Goal: Task Accomplishment & Management: Manage account settings

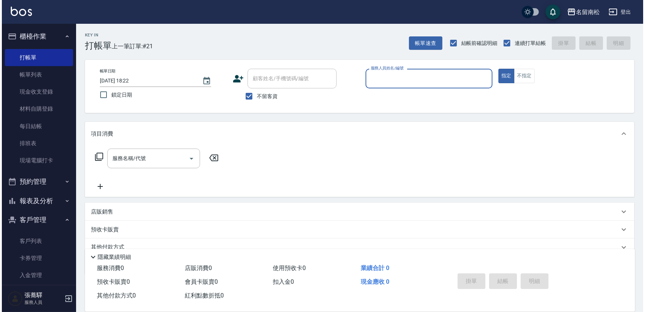
scroll to position [30, 0]
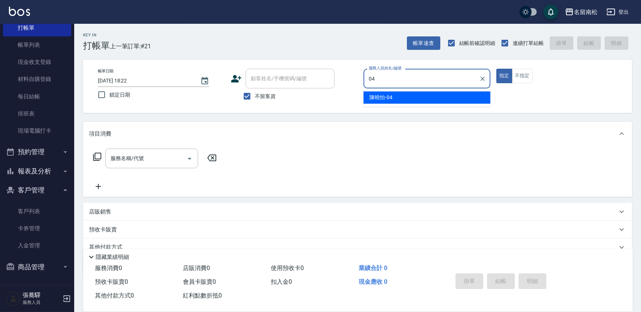
type input "[PERSON_NAME]04"
type button "true"
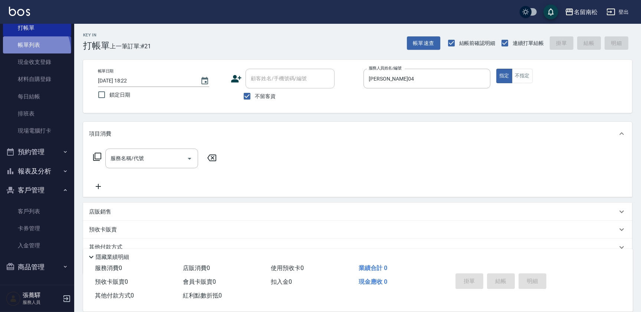
click at [30, 50] on link "帳單列表" at bounding box center [37, 44] width 68 height 17
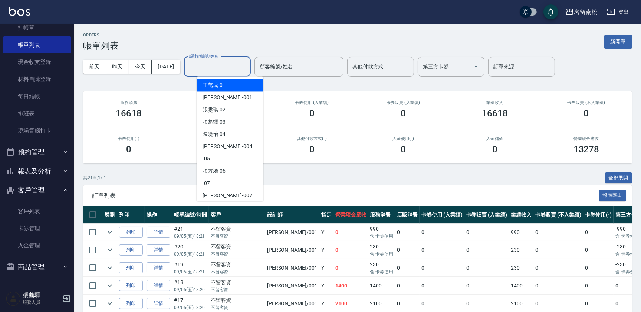
click at [221, 64] on input "設計師編號/姓名" at bounding box center [217, 66] width 60 height 13
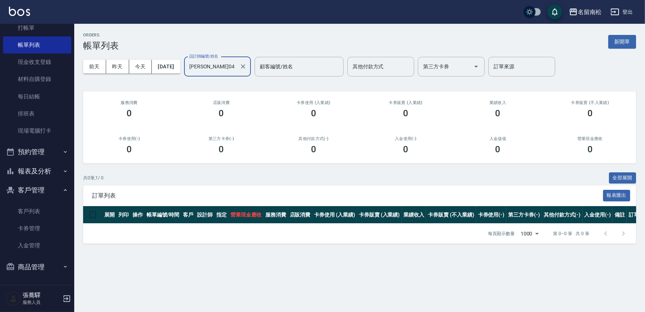
type input "[PERSON_NAME]04"
click at [41, 174] on button "報表及分析" at bounding box center [37, 170] width 68 height 19
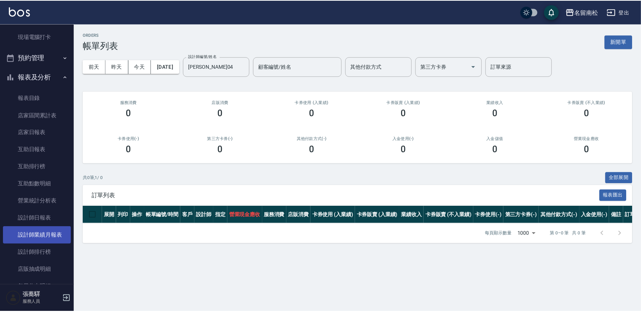
scroll to position [131, 0]
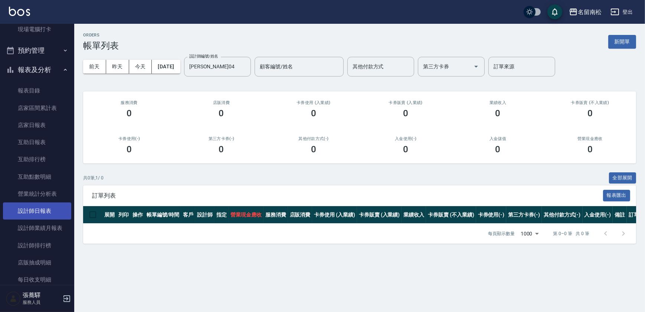
click at [49, 216] on link "設計師日報表" at bounding box center [37, 210] width 68 height 17
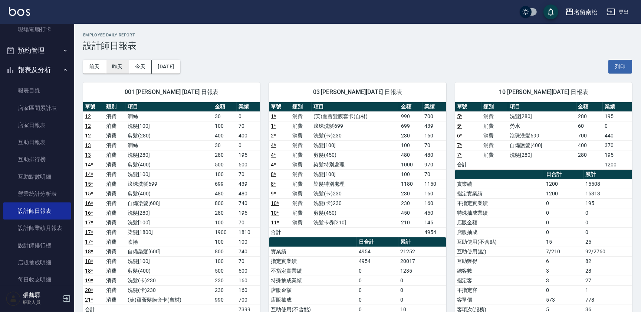
click at [125, 67] on button "昨天" at bounding box center [117, 67] width 23 height 14
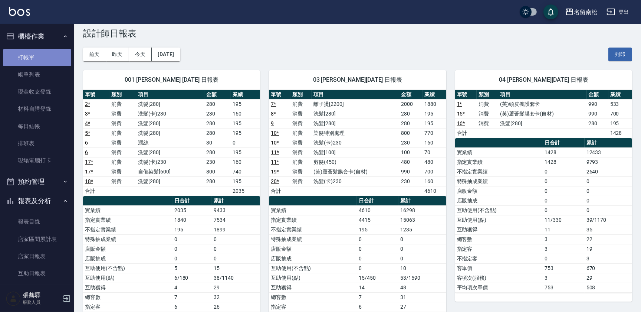
click at [49, 62] on link "打帳單" at bounding box center [37, 57] width 68 height 17
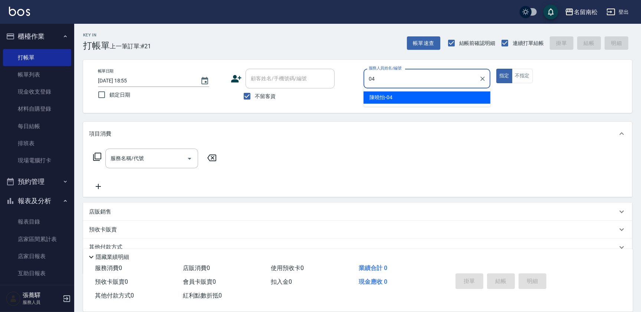
type input "[PERSON_NAME]04"
type button "true"
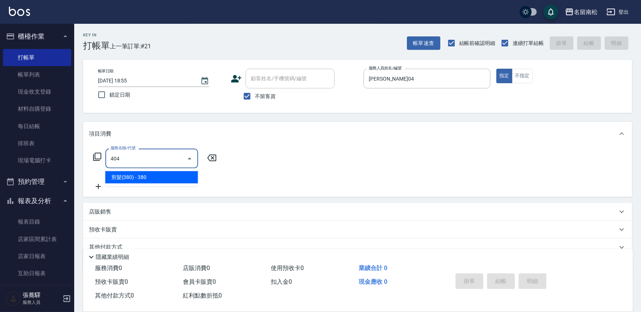
type input "剪髮(380)(404)"
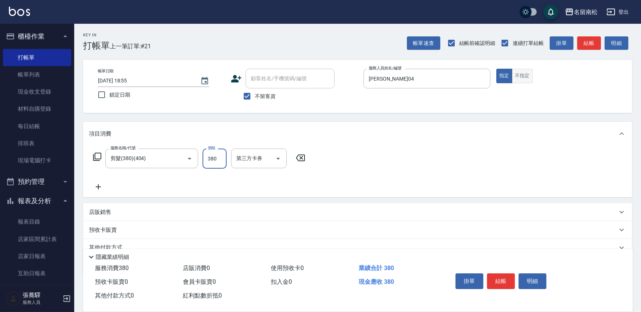
click at [526, 81] on button "不指定" at bounding box center [522, 76] width 21 height 14
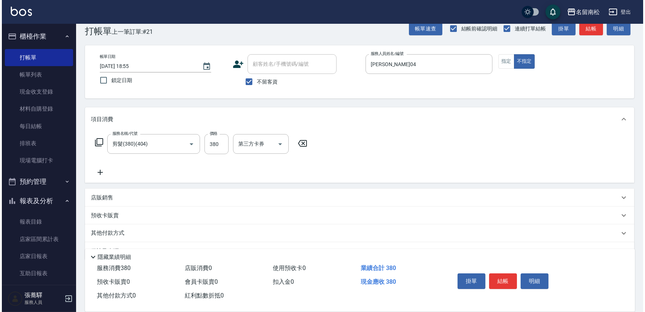
scroll to position [32, 0]
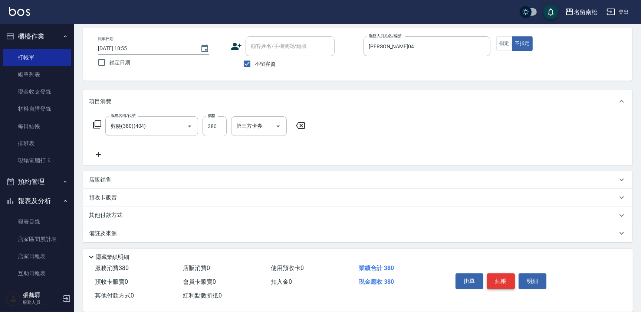
click at [505, 280] on button "結帳" at bounding box center [501, 281] width 28 height 16
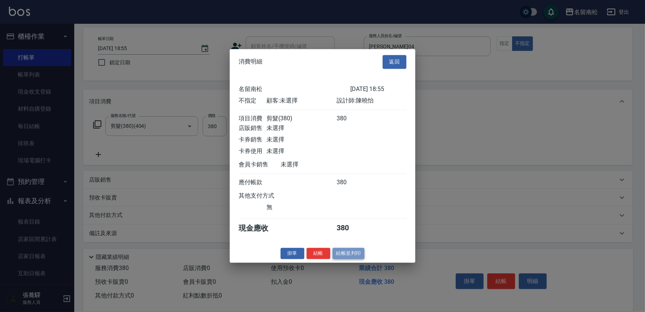
click at [350, 252] on button "結帳並列印" at bounding box center [348, 253] width 32 height 12
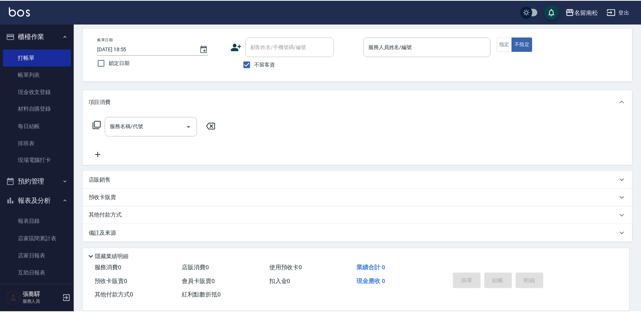
scroll to position [32, 0]
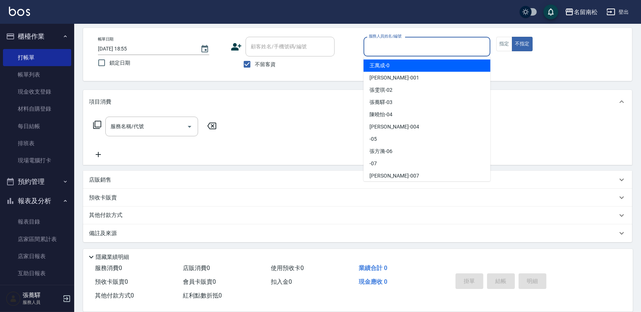
click at [445, 50] on input "服務人員姓名/編號" at bounding box center [427, 46] width 120 height 13
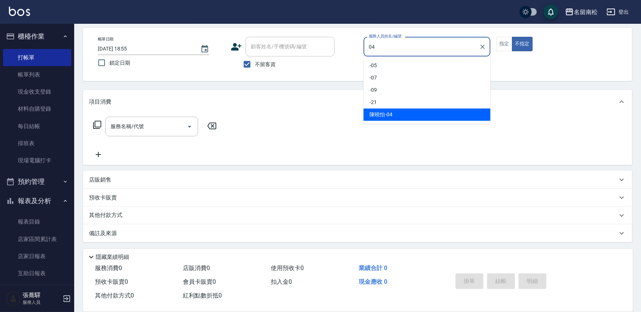
type input "[PERSON_NAME]04"
type button "false"
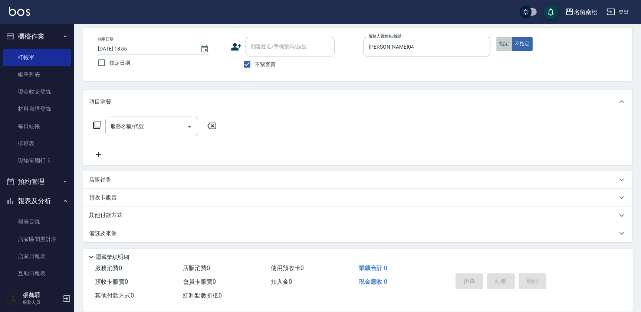
click at [502, 44] on button "指定" at bounding box center [504, 44] width 16 height 14
click at [250, 67] on input "不留客資" at bounding box center [247, 64] width 16 height 16
checkbox input "false"
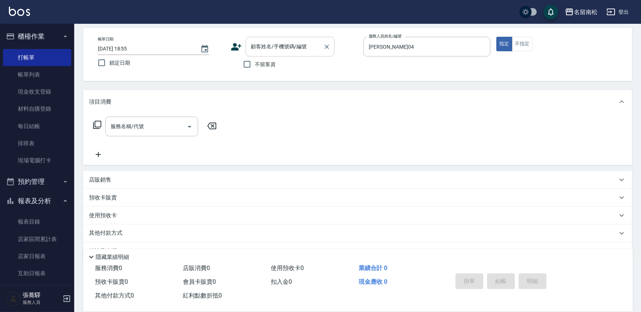
click at [272, 47] on input "顧客姓名/手機號碼/編號" at bounding box center [284, 46] width 71 height 13
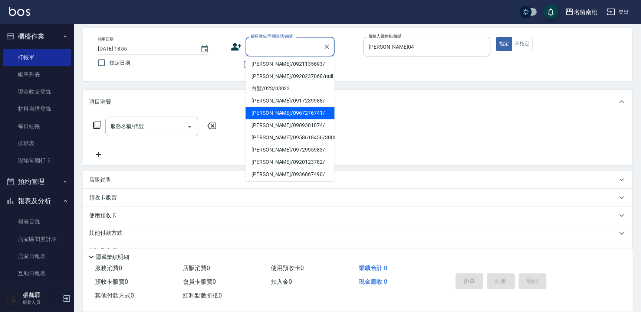
scroll to position [126, 0]
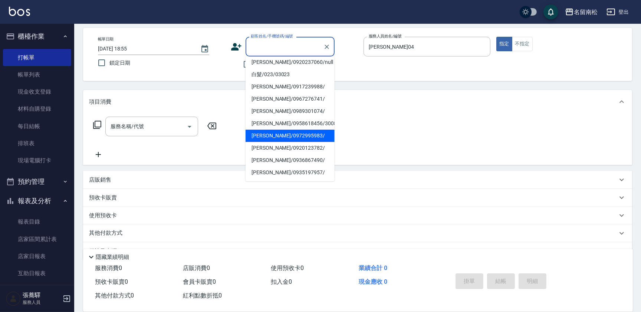
click at [283, 135] on li "[PERSON_NAME]/0972995983/" at bounding box center [290, 135] width 89 height 12
type input "[PERSON_NAME]/0972995983/"
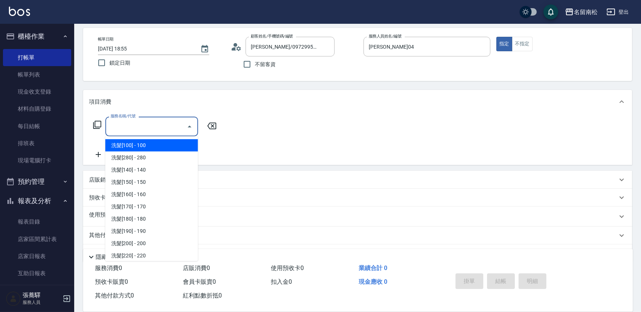
click at [141, 131] on input "服務名稱/代號" at bounding box center [146, 126] width 75 height 13
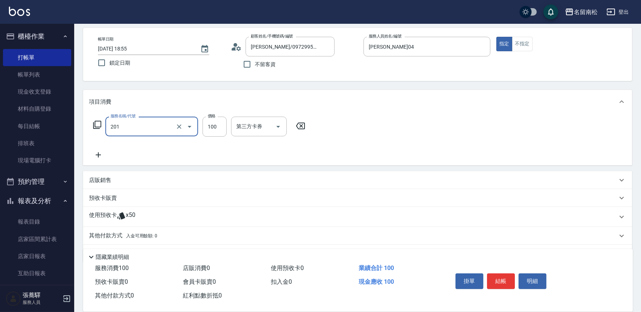
type input "洗髮[100](201)"
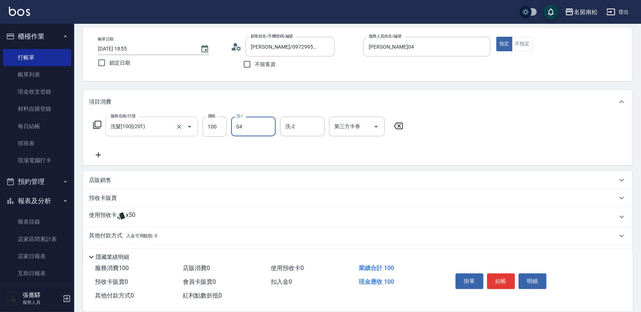
type input "[PERSON_NAME]04"
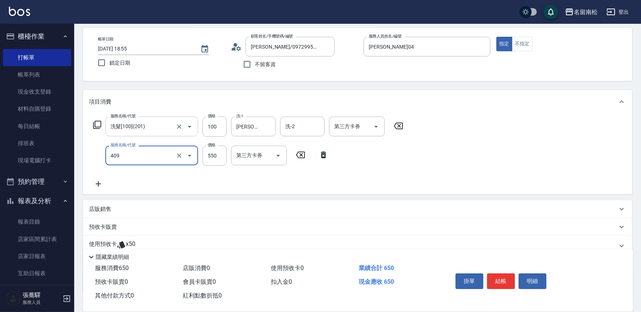
type input "剪髮(550)(409)"
click at [499, 279] on button "結帳" at bounding box center [501, 281] width 28 height 16
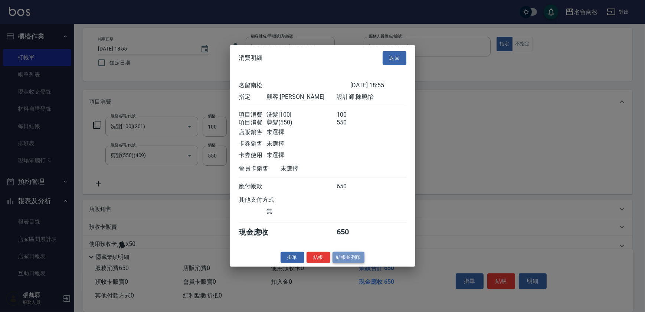
click at [346, 263] on button "結帳並列印" at bounding box center [348, 257] width 32 height 12
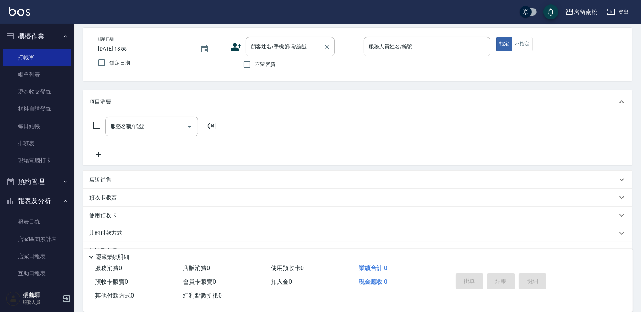
click at [280, 49] on div "顧客姓名/手機號碼/編號 顧客姓名/手機號碼/編號" at bounding box center [290, 47] width 89 height 20
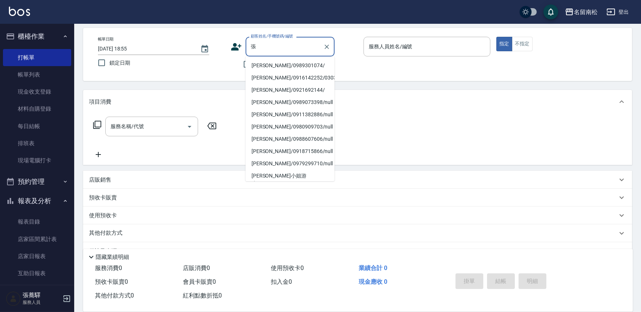
click at [278, 63] on li "[PERSON_NAME]/0989301074/" at bounding box center [290, 65] width 89 height 12
type input "[PERSON_NAME]/0989301074/"
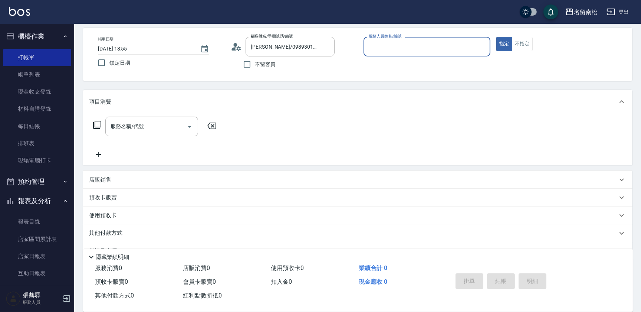
type input "[PERSON_NAME]04"
click at [496, 37] on button "指定" at bounding box center [504, 44] width 16 height 14
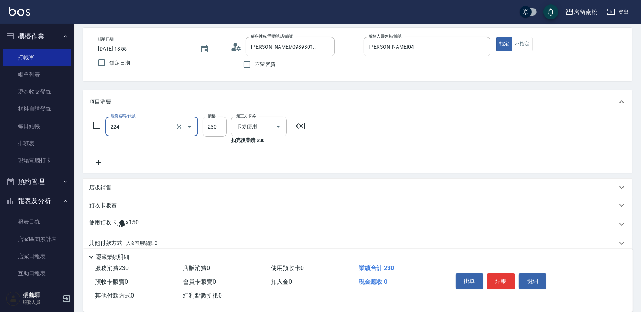
type input "洗髮(卡)230(224)"
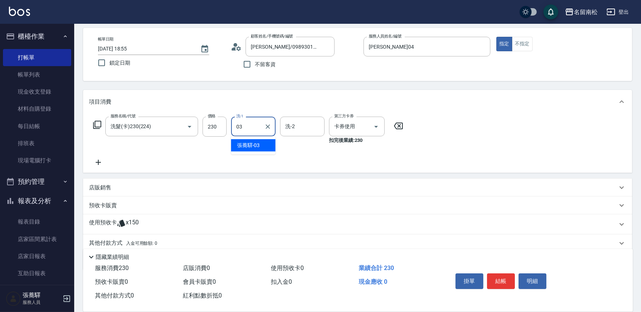
type input "[PERSON_NAME]-03"
drag, startPoint x: 509, startPoint y: 282, endPoint x: 495, endPoint y: 282, distance: 13.4
click at [508, 282] on button "結帳" at bounding box center [501, 281] width 28 height 16
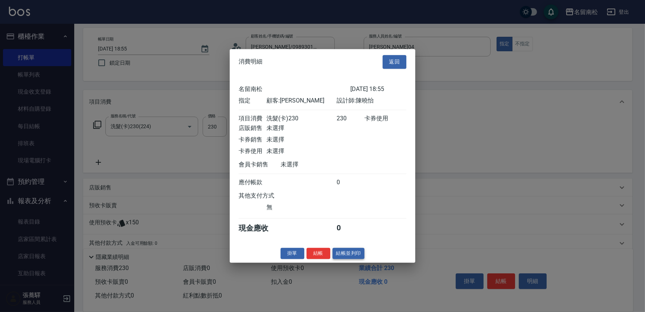
click at [347, 256] on button "結帳並列印" at bounding box center [348, 253] width 32 height 12
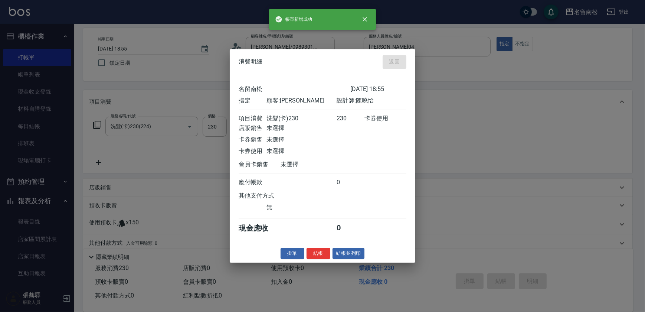
type input "[DATE] 18:56"
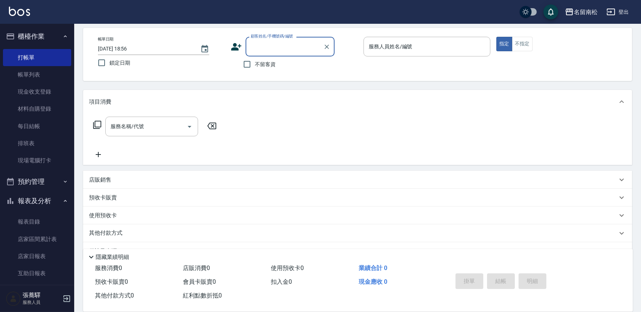
click at [267, 49] on div "顧客姓名/手機號碼/編號 顧客姓名/手機號碼/編號" at bounding box center [290, 47] width 89 height 20
click at [267, 63] on li "[PERSON_NAME]/0935197957/" at bounding box center [290, 65] width 89 height 12
type input "[PERSON_NAME]/0935197957/"
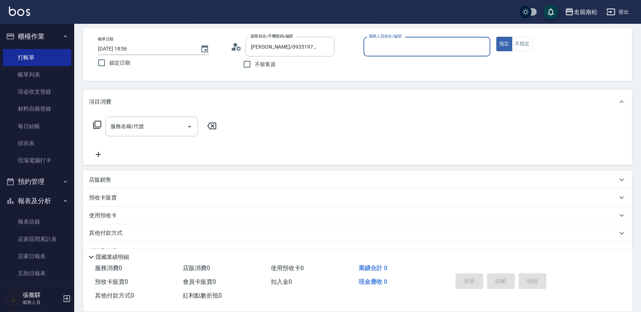
type input "[PERSON_NAME]04"
click at [496, 37] on button "指定" at bounding box center [504, 44] width 16 height 14
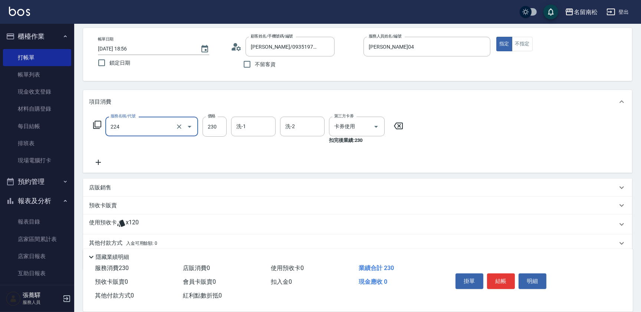
type input "洗髮(卡)230(224)"
type input "[PERSON_NAME]04"
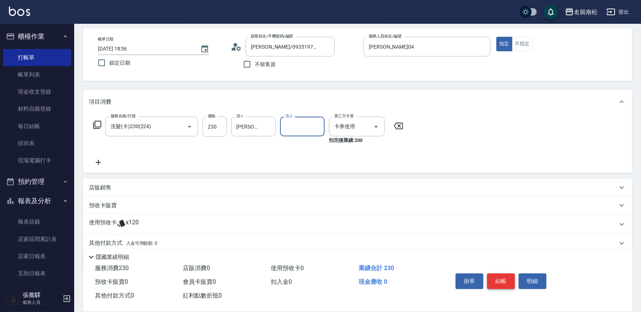
click at [501, 277] on button "結帳" at bounding box center [501, 281] width 28 height 16
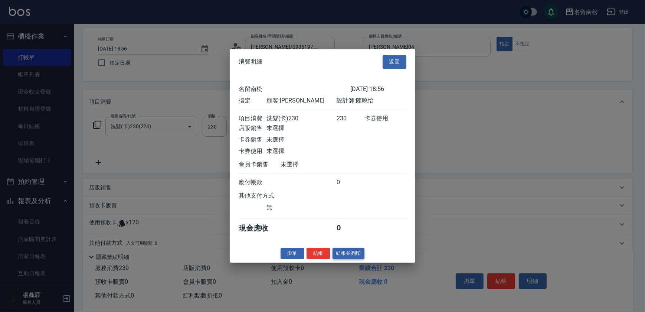
click at [358, 258] on button "結帳並列印" at bounding box center [348, 253] width 32 height 12
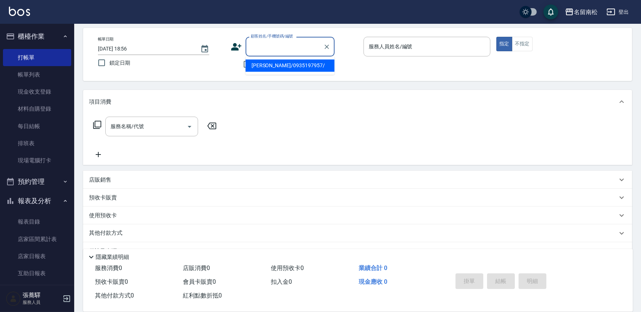
click at [291, 52] on input "顧客姓名/手機號碼/編號" at bounding box center [284, 46] width 71 height 13
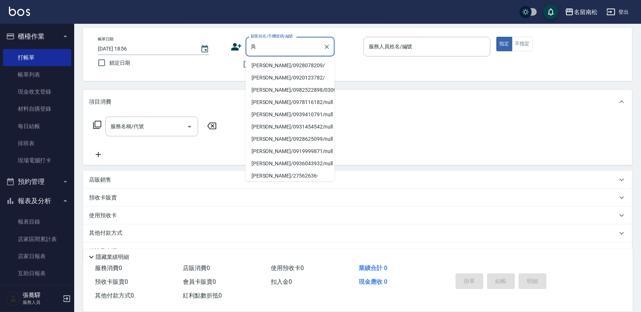
click at [291, 67] on li "[PERSON_NAME]/0928078209/" at bounding box center [290, 65] width 89 height 12
type input "[PERSON_NAME]/0928078209/"
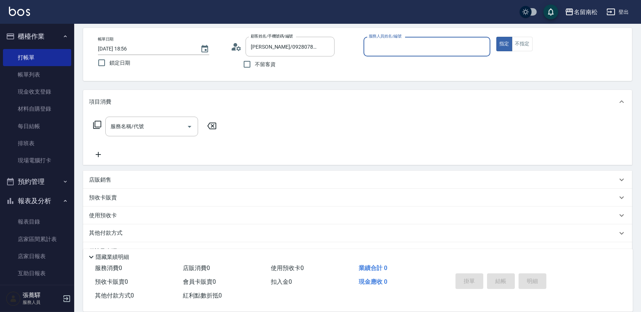
type input "[PERSON_NAME]04"
click at [496, 37] on button "指定" at bounding box center [504, 44] width 16 height 14
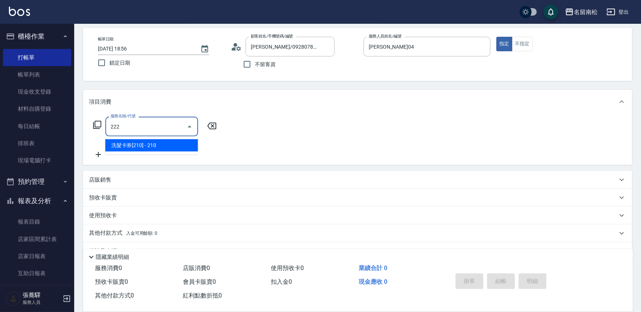
type input "洗髮卡券[210](222)"
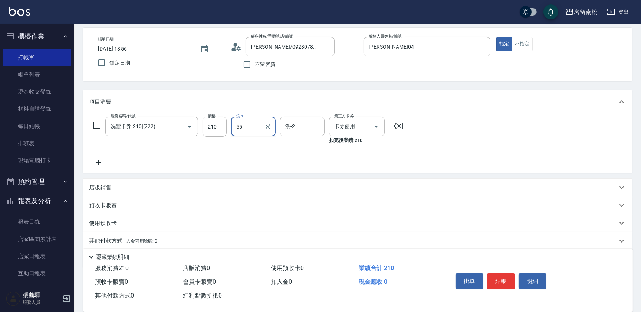
type input "呂秀貞-55"
click at [505, 277] on button "結帳" at bounding box center [501, 281] width 28 height 16
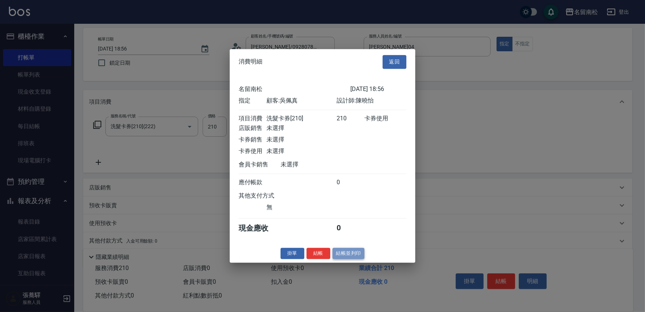
click at [335, 256] on button "結帳並列印" at bounding box center [348, 253] width 32 height 12
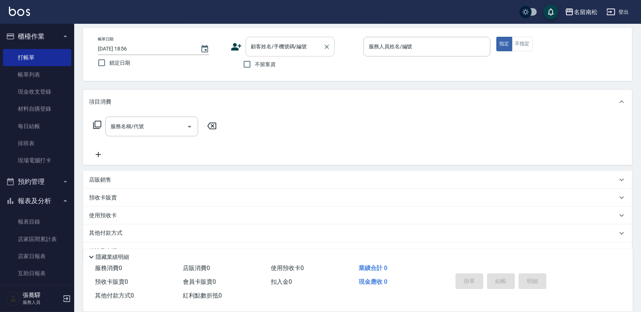
click at [299, 52] on input "顧客姓名/手機號碼/編號" at bounding box center [284, 46] width 71 height 13
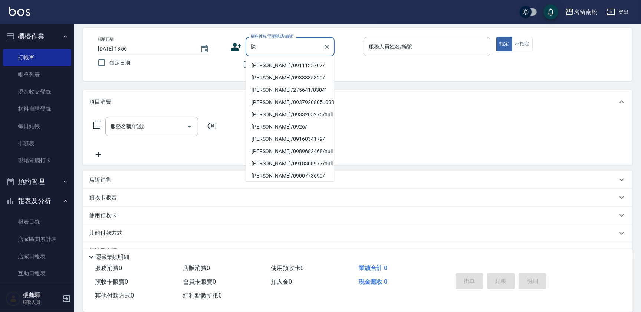
click at [282, 62] on li "[PERSON_NAME]/0911135702/" at bounding box center [290, 65] width 89 height 12
type input "[PERSON_NAME]/0911135702/"
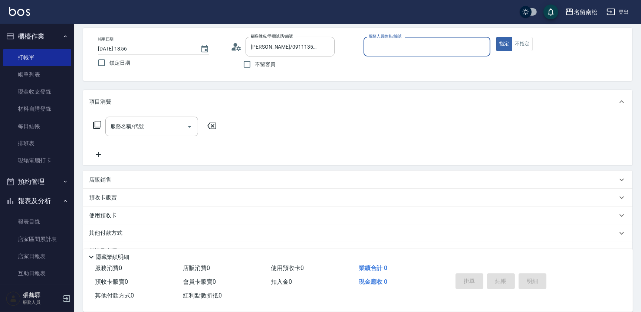
type input "[PERSON_NAME]04"
click at [496, 37] on button "指定" at bounding box center [504, 44] width 16 height 14
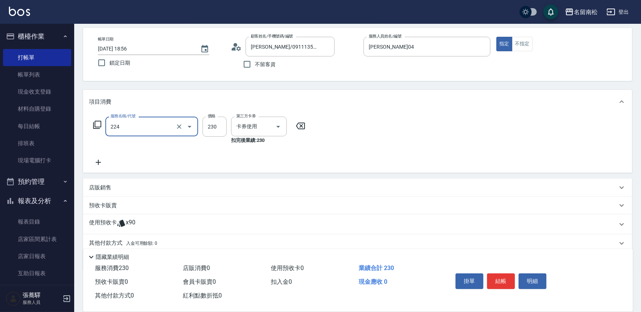
type input "洗髮(卡)230(224)"
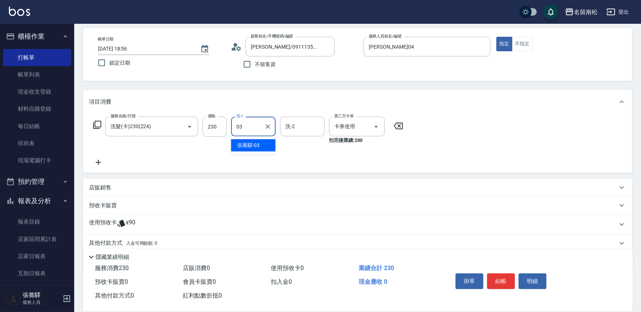
type input "[PERSON_NAME]-03"
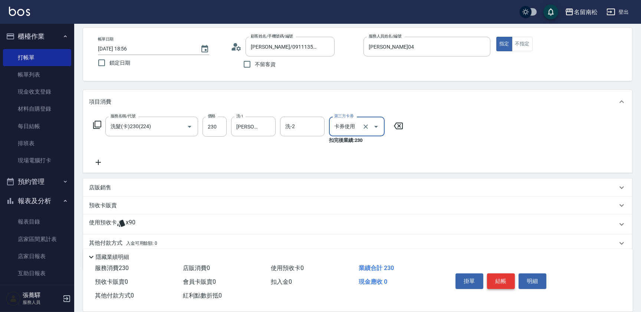
click at [507, 275] on button "結帳" at bounding box center [501, 281] width 28 height 16
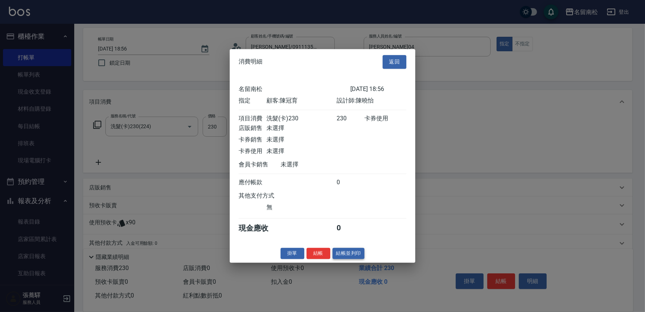
click at [348, 253] on button "結帳並列印" at bounding box center [348, 253] width 32 height 12
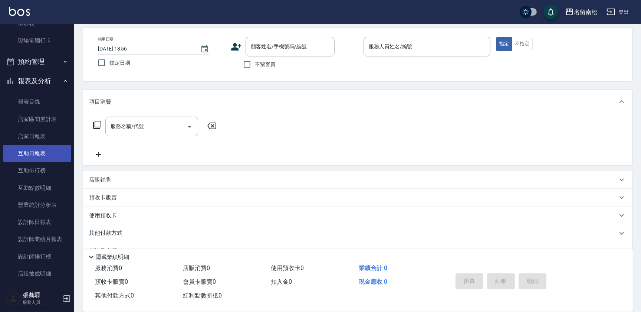
scroll to position [135, 0]
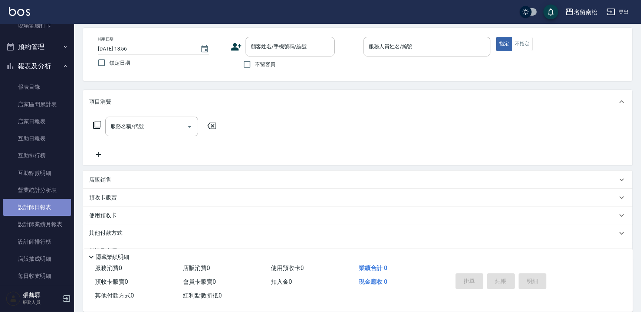
click at [46, 204] on link "設計師日報表" at bounding box center [37, 207] width 68 height 17
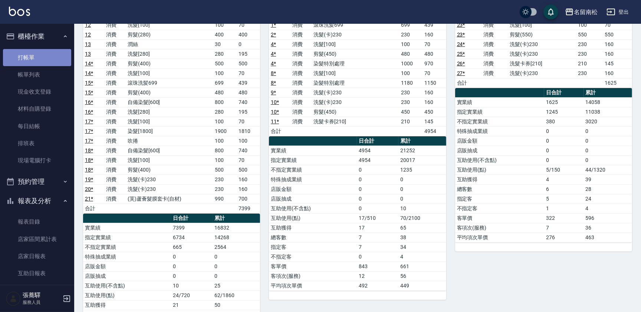
click at [43, 60] on link "打帳單" at bounding box center [37, 57] width 68 height 17
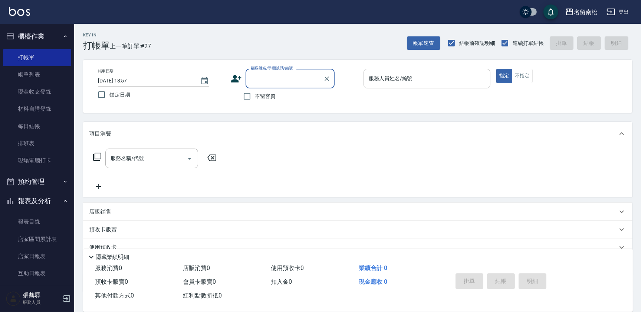
click at [439, 75] on input "服務人員姓名/編號" at bounding box center [427, 78] width 120 height 13
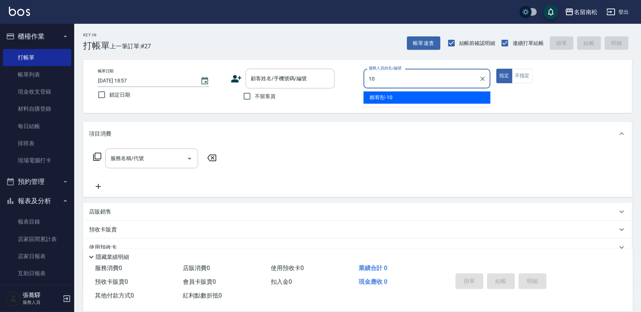
click at [422, 101] on div "[PERSON_NAME]-10" at bounding box center [427, 97] width 127 height 12
type input "賴宥彤-10"
click at [146, 157] on input "服務名稱/代號" at bounding box center [146, 158] width 75 height 13
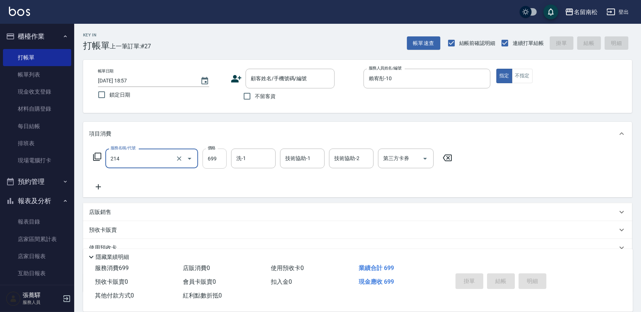
type input "滾珠洗髪699(214)"
click at [219, 152] on input "699" at bounding box center [215, 158] width 24 height 20
click at [209, 155] on input "7700" at bounding box center [215, 158] width 24 height 20
type input "700"
click at [253, 158] on input "洗-1" at bounding box center [253, 158] width 38 height 13
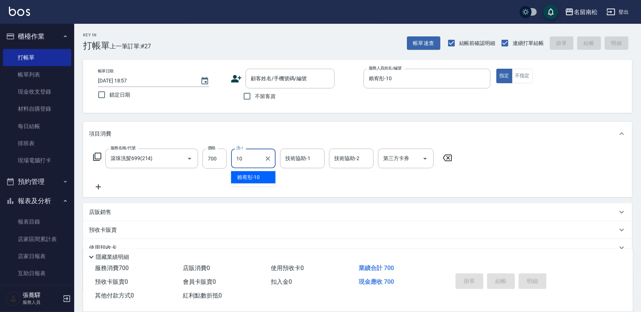
click at [254, 174] on span "[PERSON_NAME]-10" at bounding box center [248, 177] width 23 height 8
type input "賴宥彤-10"
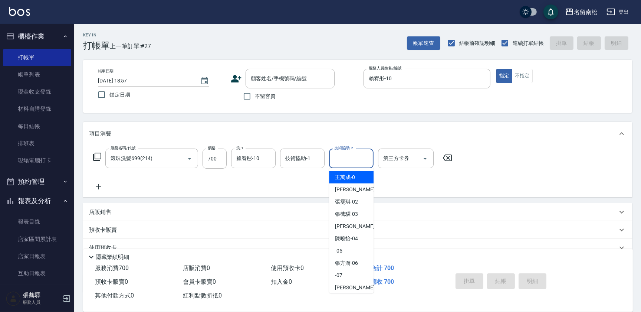
click at [337, 162] on input "技術協助-2" at bounding box center [351, 158] width 38 height 13
click at [338, 173] on span "[PERSON_NAME]-10" at bounding box center [346, 177] width 23 height 8
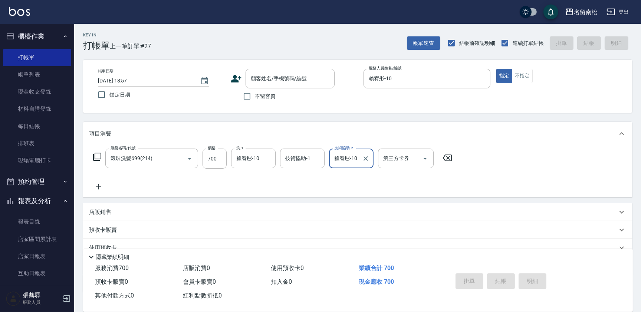
type input "賴宥彤-10"
click at [96, 186] on icon at bounding box center [98, 186] width 5 height 5
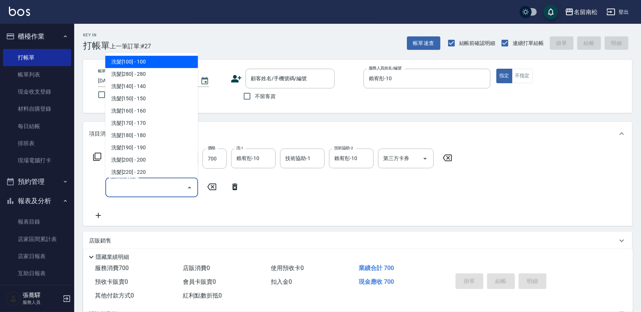
click at [129, 188] on input "服務名稱/代號" at bounding box center [146, 187] width 75 height 13
type input "6"
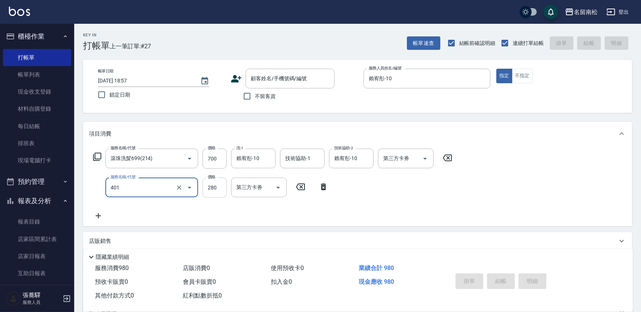
type input "剪髮(280)(401)"
drag, startPoint x: 220, startPoint y: 189, endPoint x: 130, endPoint y: 182, distance: 90.1
click at [219, 189] on input "280" at bounding box center [215, 187] width 24 height 20
click at [210, 187] on input "1100" at bounding box center [215, 187] width 24 height 20
type input "100"
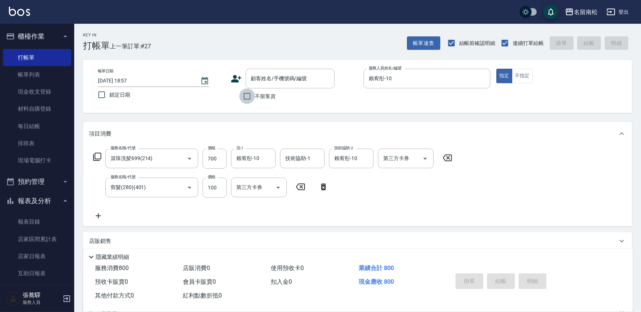
click at [249, 96] on input "不留客資" at bounding box center [247, 96] width 16 height 16
checkbox input "true"
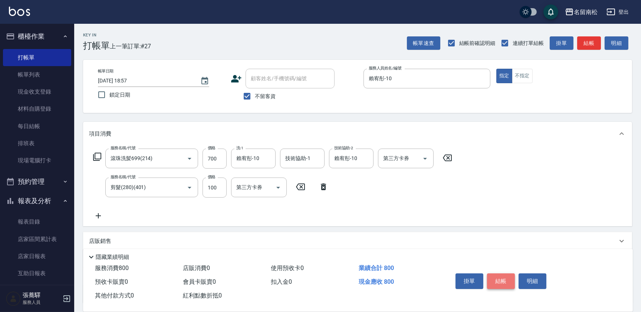
click at [504, 279] on button "結帳" at bounding box center [501, 281] width 28 height 16
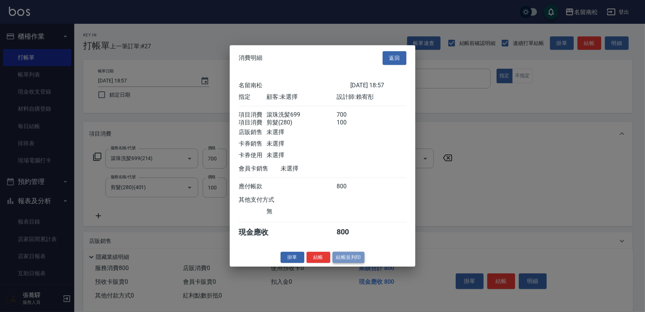
click at [348, 260] on button "結帳並列印" at bounding box center [348, 257] width 32 height 12
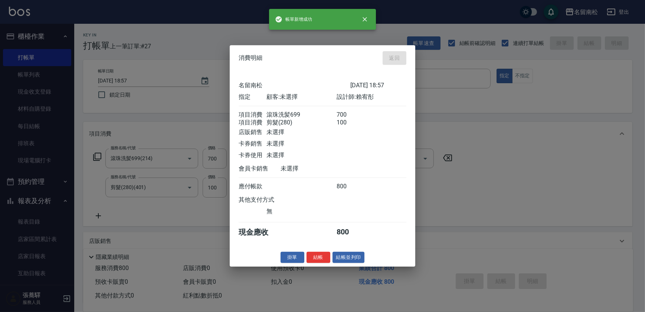
type input "[DATE] 19:04"
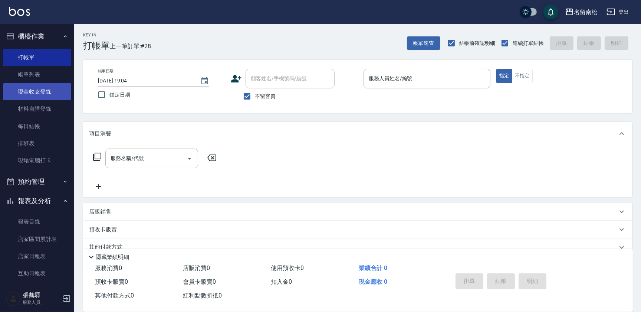
click at [31, 92] on link "現金收支登錄" at bounding box center [37, 91] width 68 height 17
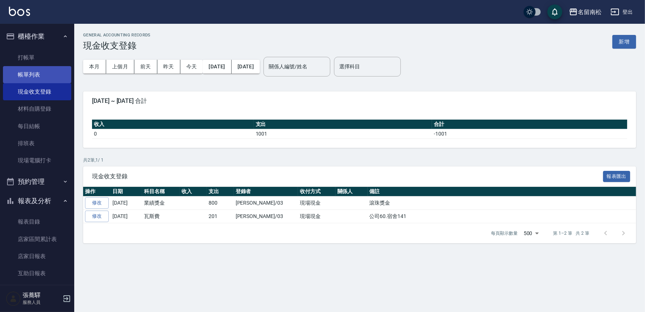
click at [34, 71] on link "帳單列表" at bounding box center [37, 74] width 68 height 17
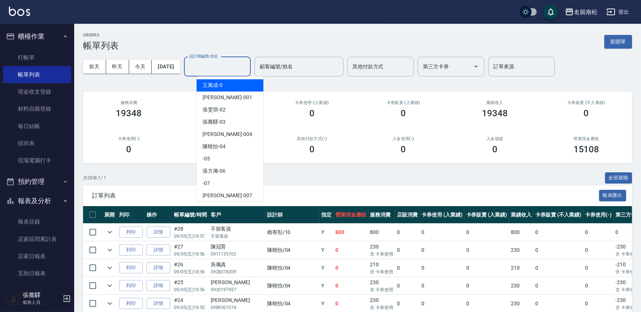
click at [245, 67] on input "設計師編號/姓名" at bounding box center [217, 66] width 60 height 13
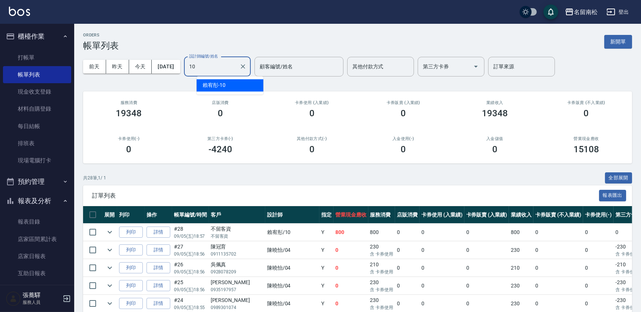
click at [237, 88] on div "[PERSON_NAME]-10" at bounding box center [230, 85] width 67 height 12
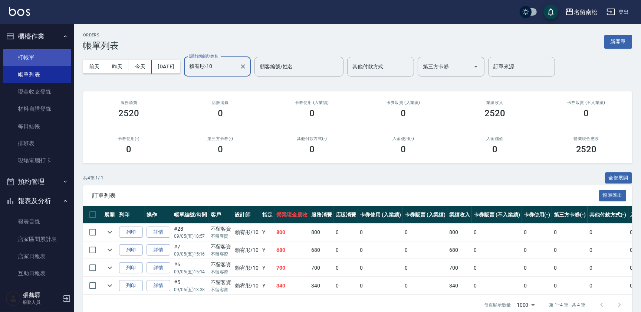
type input "賴宥彤-10"
click at [28, 55] on link "打帳單" at bounding box center [37, 57] width 68 height 17
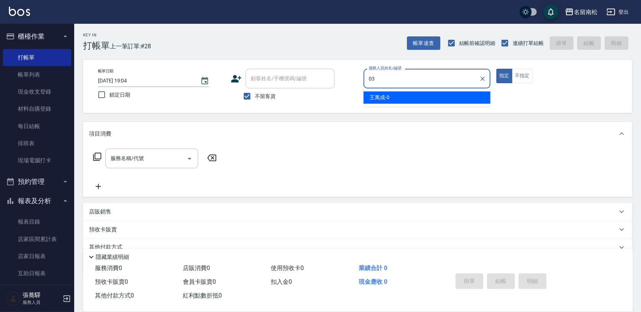
type input "[PERSON_NAME]-03"
type button "true"
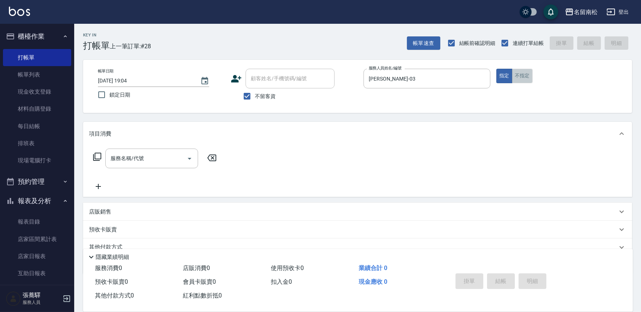
click at [526, 79] on button "不指定" at bounding box center [522, 76] width 21 height 14
click at [168, 154] on input "服務名稱/代號" at bounding box center [146, 158] width 75 height 13
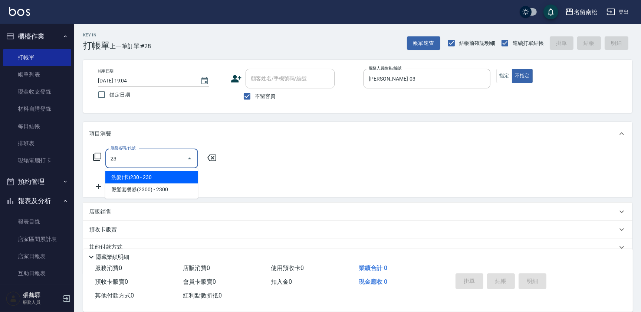
type input "2"
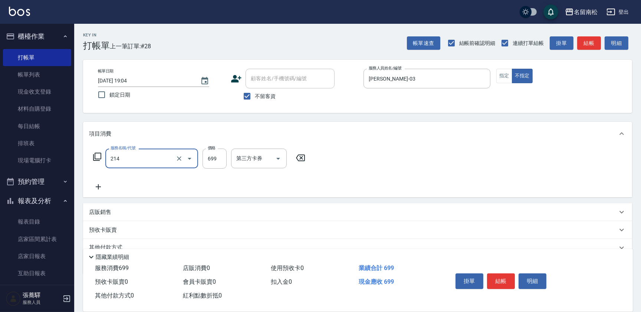
type input "滾珠洗髪699(214)"
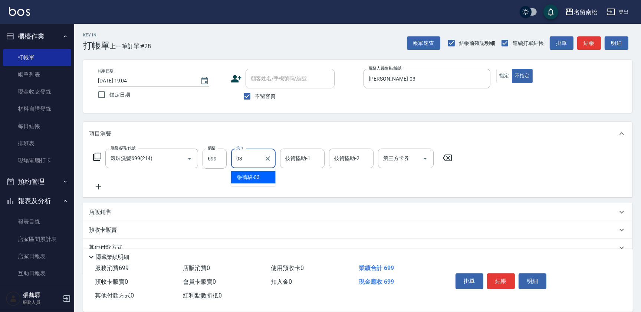
type input "[PERSON_NAME]-03"
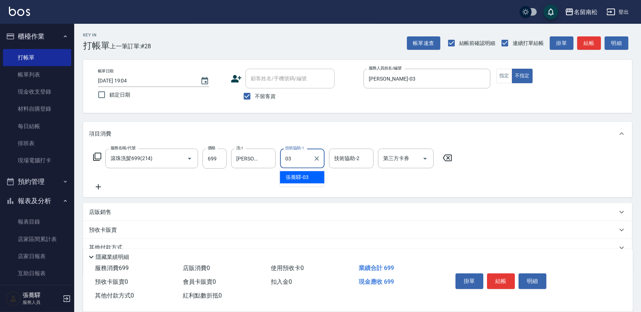
type input "[PERSON_NAME]-03"
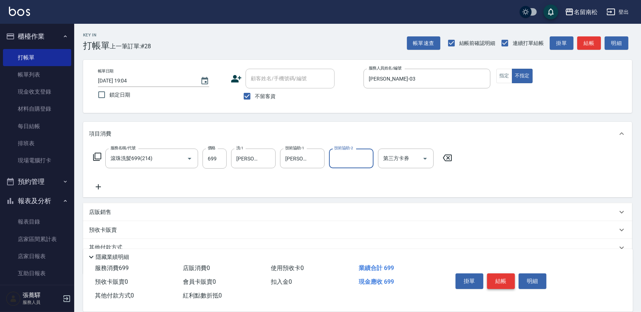
click at [497, 282] on button "結帳" at bounding box center [501, 281] width 28 height 16
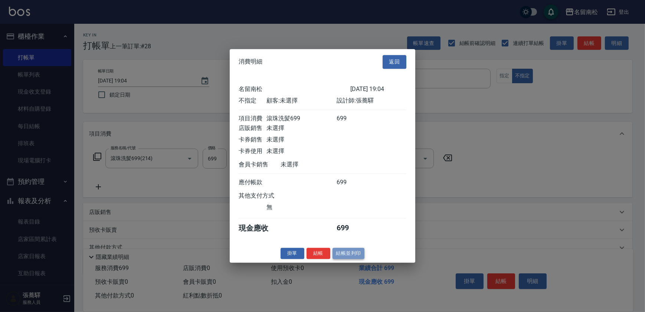
click at [355, 253] on button "結帳並列印" at bounding box center [348, 253] width 32 height 12
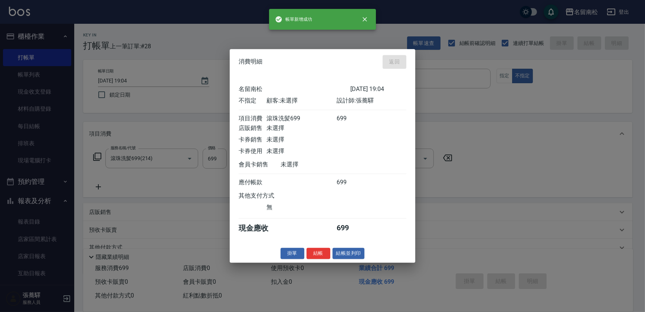
type input "[DATE] 19:18"
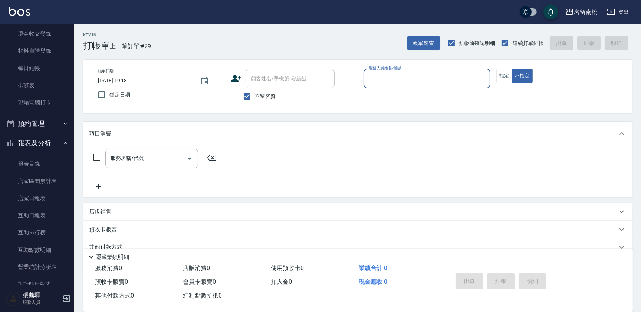
scroll to position [70, 0]
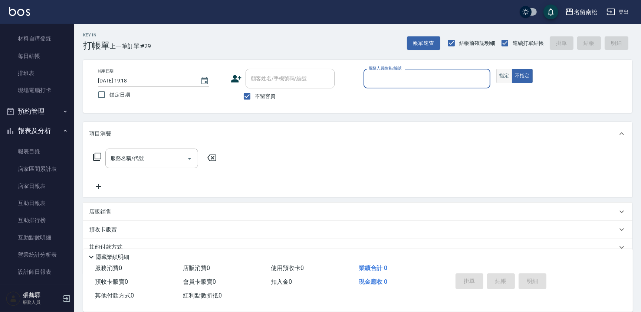
click at [504, 78] on button "指定" at bounding box center [504, 76] width 16 height 14
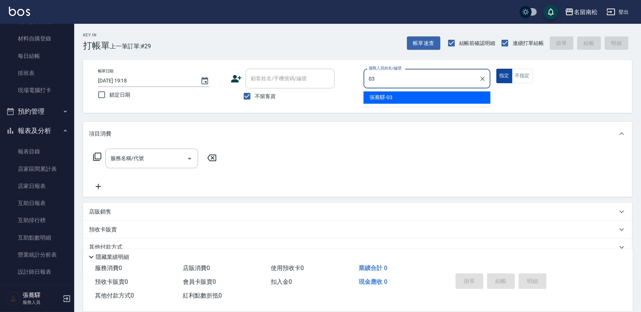
type input "[PERSON_NAME]-03"
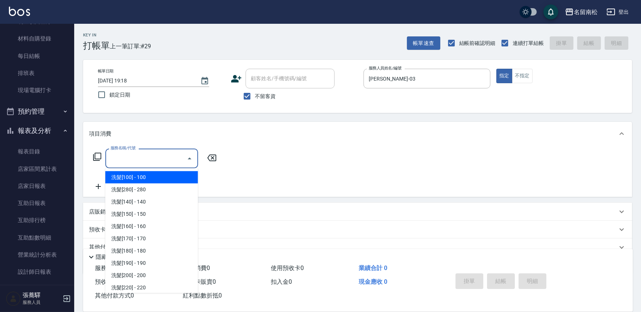
click at [155, 157] on input "服務名稱/代號" at bounding box center [146, 158] width 75 height 13
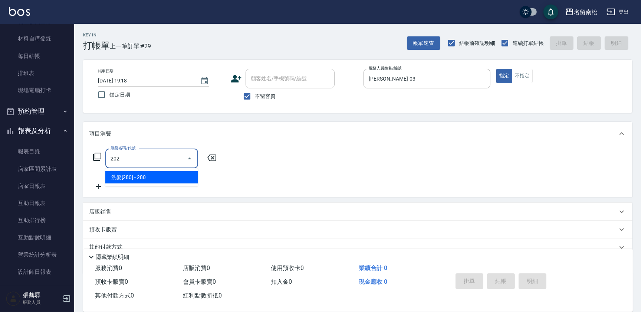
type input "洗髮[280](202)"
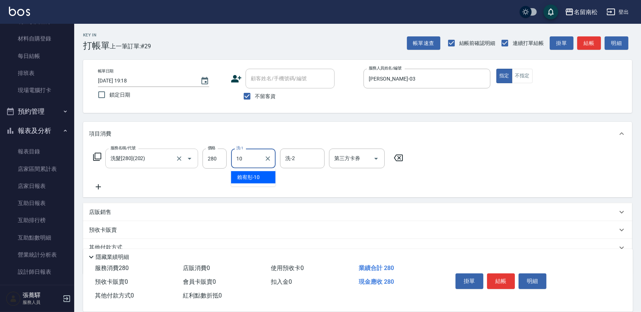
type input "賴宥彤-10"
click at [504, 282] on button "結帳" at bounding box center [501, 281] width 28 height 16
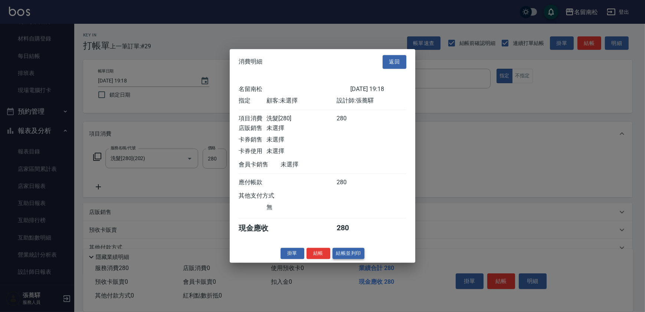
click at [353, 256] on button "結帳並列印" at bounding box center [348, 253] width 32 height 12
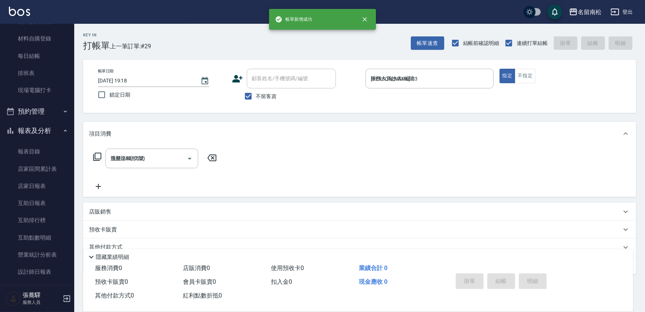
type input "[DATE] 19:19"
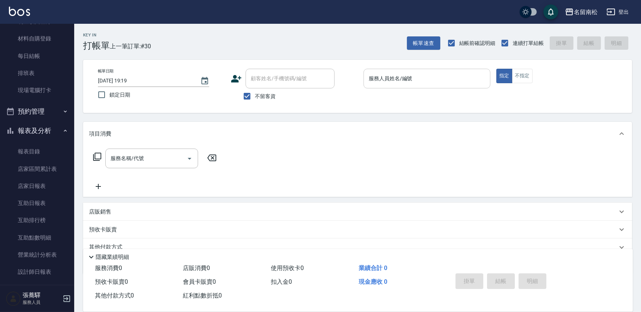
click at [405, 81] on div "服務人員姓名/編號 服務人員姓名/編號" at bounding box center [427, 79] width 127 height 20
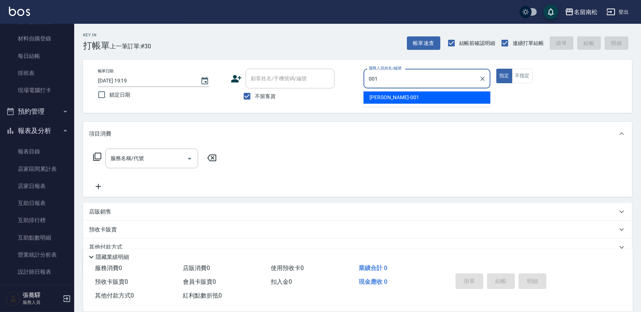
type input "[PERSON_NAME]-001"
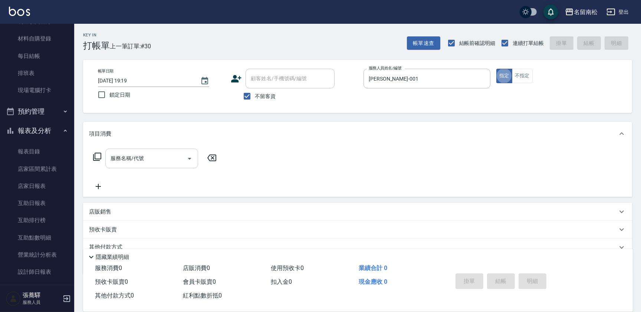
click at [159, 161] on input "服務名稱/代號" at bounding box center [146, 158] width 75 height 13
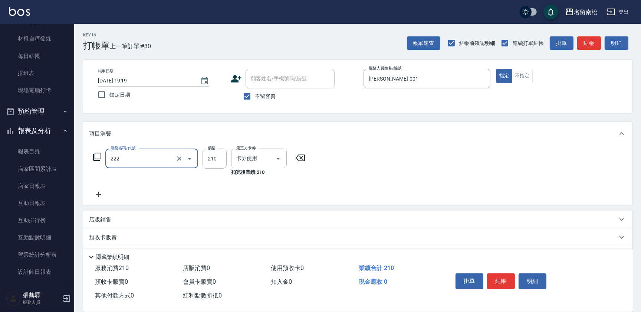
type input "洗髮卡券[210](222)"
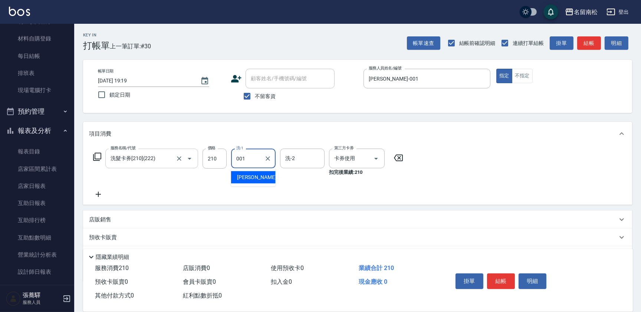
type input "[PERSON_NAME]-001"
click at [503, 280] on button "結帳" at bounding box center [501, 281] width 28 height 16
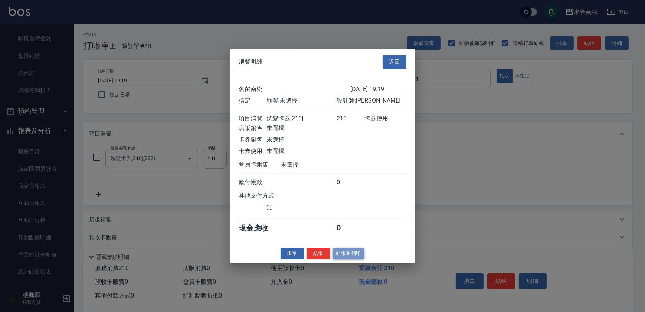
click at [351, 252] on button "結帳並列印" at bounding box center [348, 253] width 32 height 12
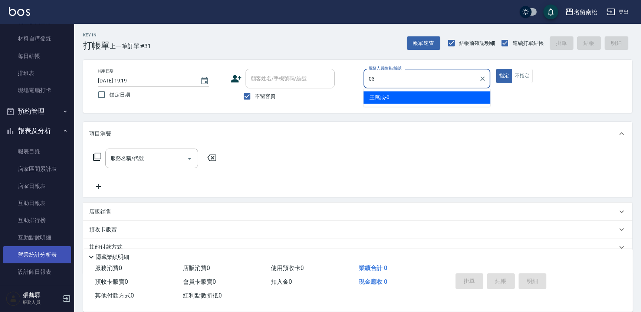
type input "[PERSON_NAME]-03"
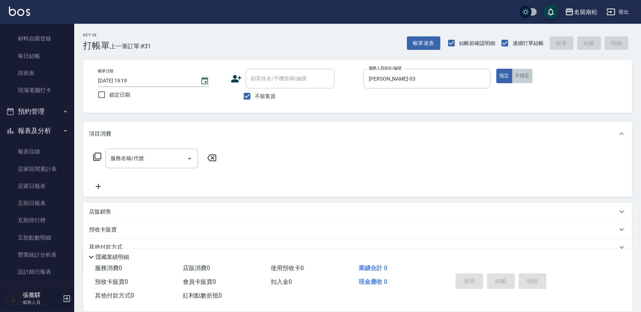
click at [525, 78] on button "不指定" at bounding box center [522, 76] width 21 height 14
drag, startPoint x: 150, startPoint y: 167, endPoint x: 154, endPoint y: 159, distance: 9.0
click at [150, 167] on div "服務名稱/代號" at bounding box center [151, 158] width 93 height 20
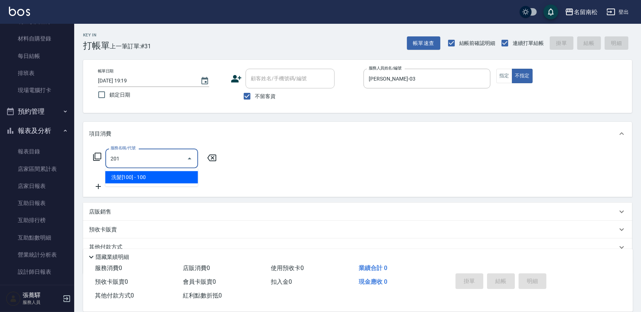
type input "洗髮[100](201)"
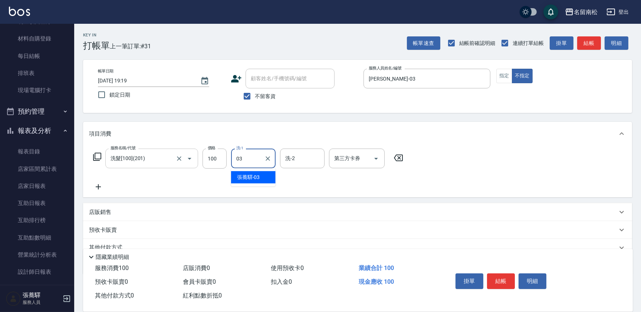
type input "[PERSON_NAME]-03"
click at [96, 184] on icon at bounding box center [98, 186] width 19 height 9
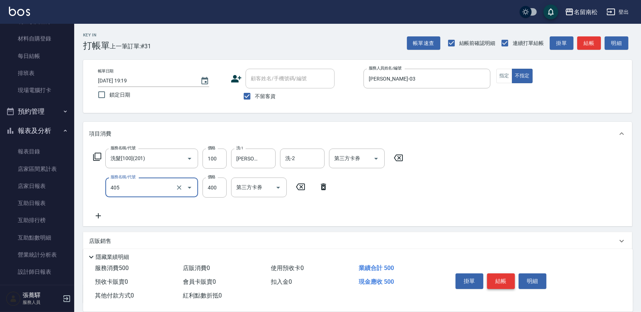
type input "剪髮(400)(405)"
click at [499, 282] on button "結帳" at bounding box center [501, 281] width 28 height 16
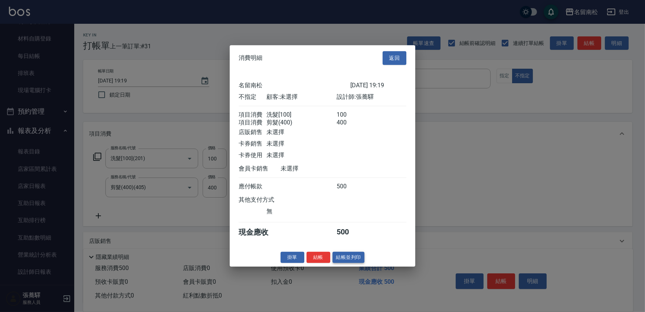
click at [354, 262] on button "結帳並列印" at bounding box center [348, 257] width 32 height 12
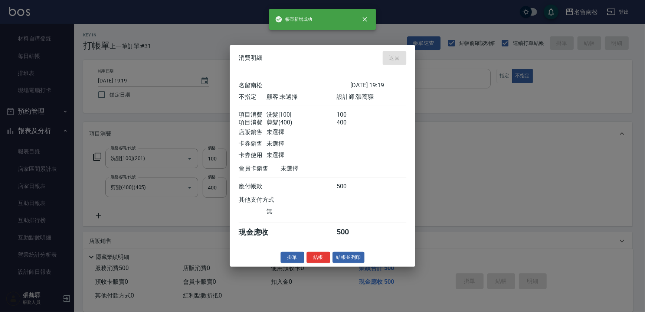
type input "[DATE] 19:36"
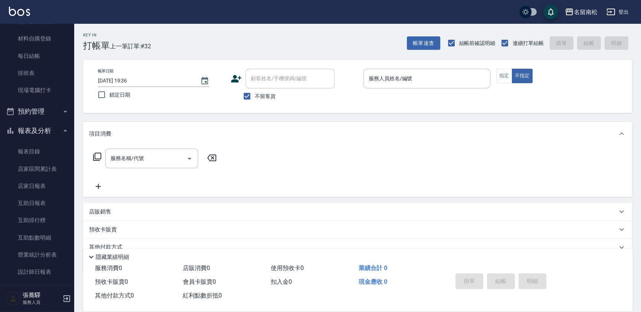
drag, startPoint x: 74, startPoint y: 115, endPoint x: 71, endPoint y: 48, distance: 66.5
click at [71, 48] on div "櫃檯作業 打帳單 帳單列表 現金收支登錄 材料自購登錄 每日結帳 排班表 現場電腦打卡 預約管理 預約管理 單日預約紀錄 單週預約紀錄 報表及分析 報表目錄 …" at bounding box center [37, 168] width 75 height 288
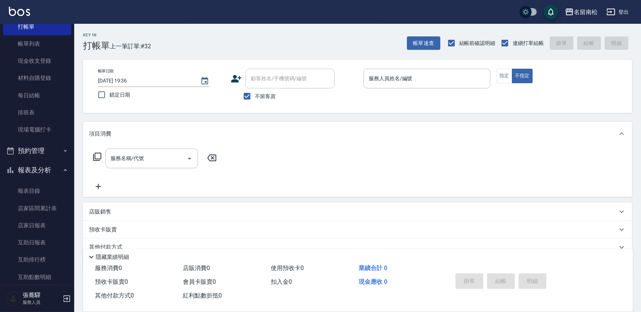
scroll to position [0, 0]
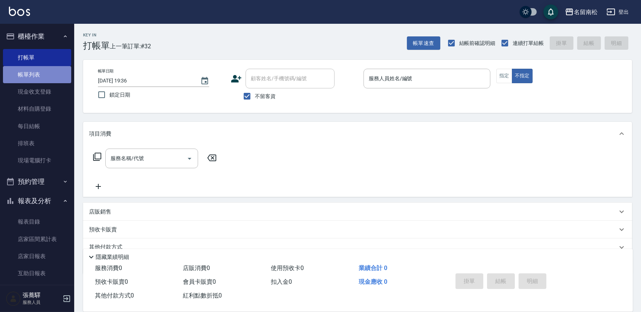
click at [49, 73] on link "帳單列表" at bounding box center [37, 74] width 68 height 17
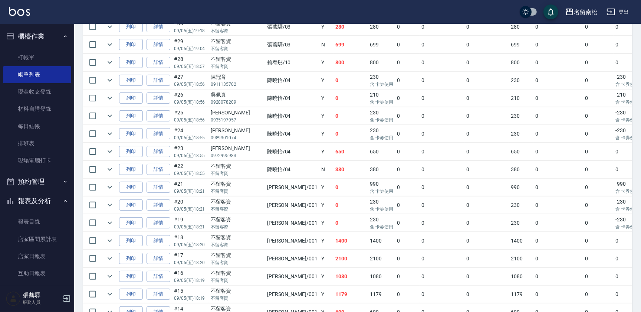
scroll to position [242, 0]
click at [163, 236] on link "詳情" at bounding box center [159, 239] width 24 height 12
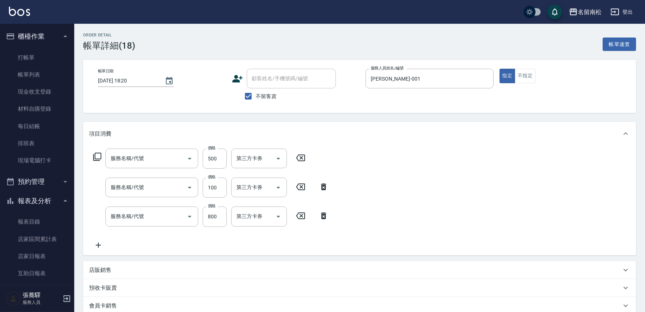
type input "[DATE] 18:20"
checkbox input "true"
type input "[PERSON_NAME]-001"
type input "剪髮(400)(405)"
type input "洗髮[100](201)"
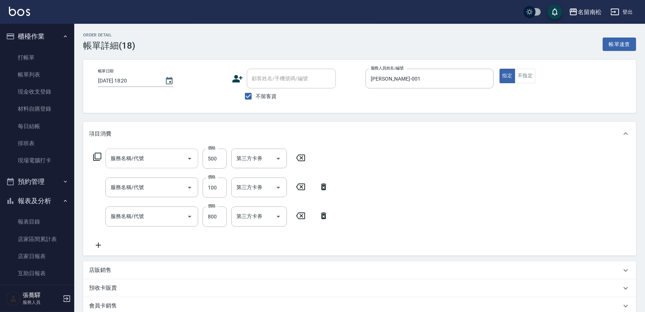
type input "自備染髮[600](501)"
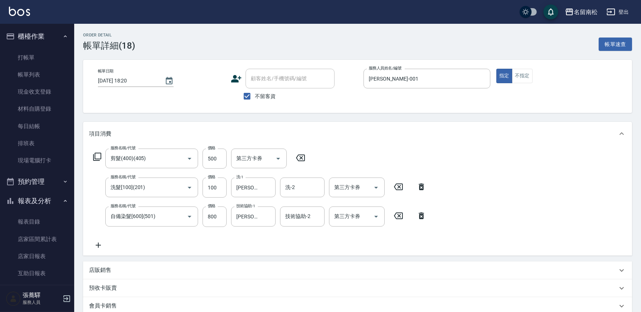
click at [302, 159] on icon at bounding box center [300, 157] width 19 height 9
click at [419, 186] on icon at bounding box center [421, 186] width 19 height 9
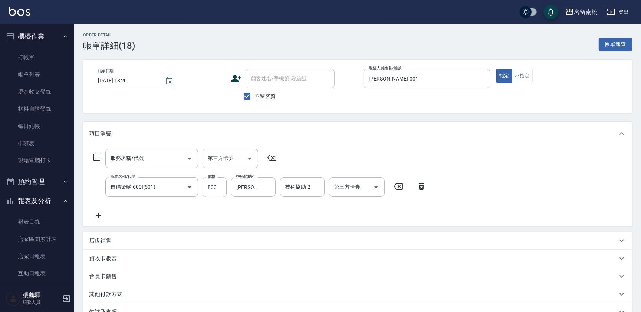
click at [273, 158] on icon at bounding box center [272, 157] width 19 height 9
click at [418, 187] on icon at bounding box center [421, 186] width 19 height 9
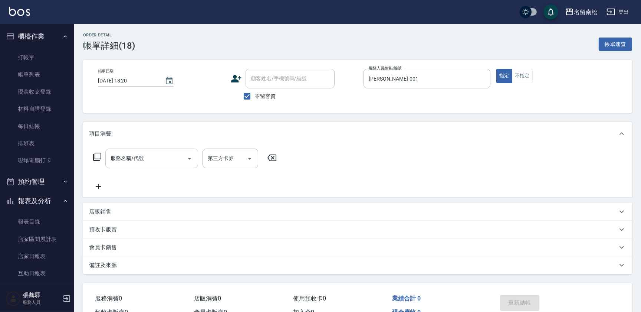
click at [170, 161] on input "服務名稱/代號" at bounding box center [146, 158] width 75 height 13
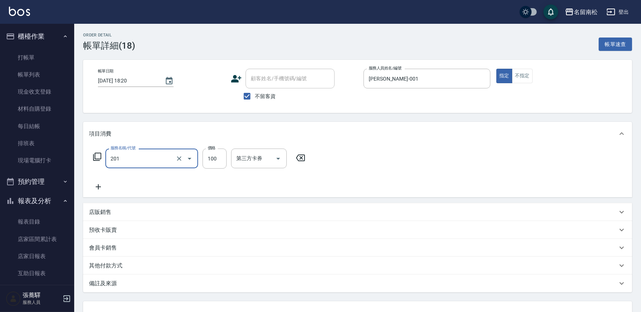
type input "洗髮[100](201)"
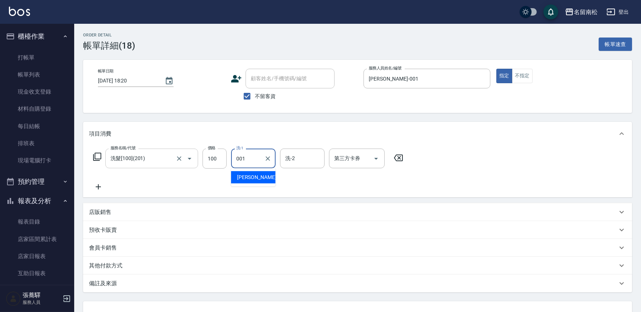
type input "[PERSON_NAME]-001"
click at [100, 187] on icon at bounding box center [98, 186] width 19 height 9
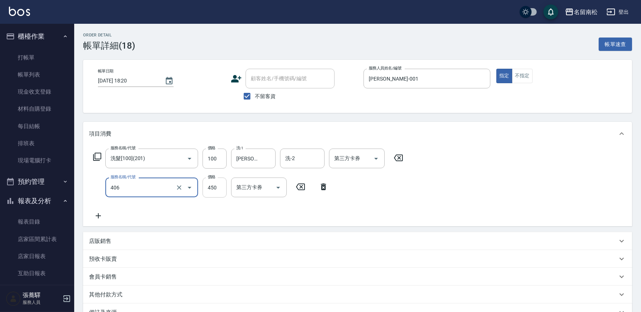
type input "剪髮(450)(406)"
click at [216, 187] on input "450" at bounding box center [215, 187] width 24 height 20
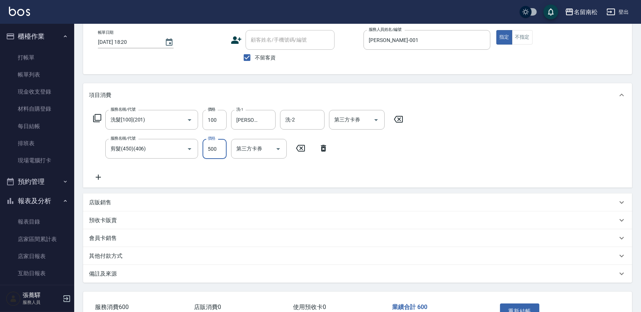
scroll to position [88, 0]
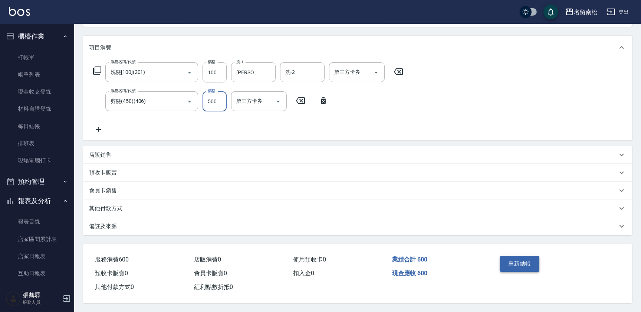
type input "500"
click at [517, 260] on button "重新結帳" at bounding box center [519, 264] width 39 height 16
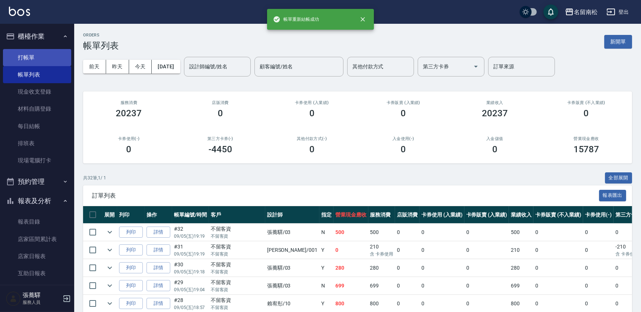
click at [30, 55] on link "打帳單" at bounding box center [37, 57] width 68 height 17
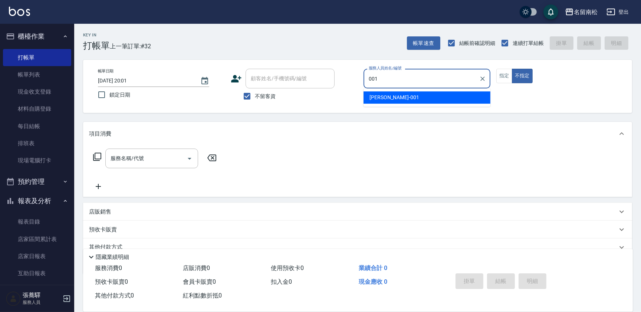
type input "[PERSON_NAME]-001"
type button "false"
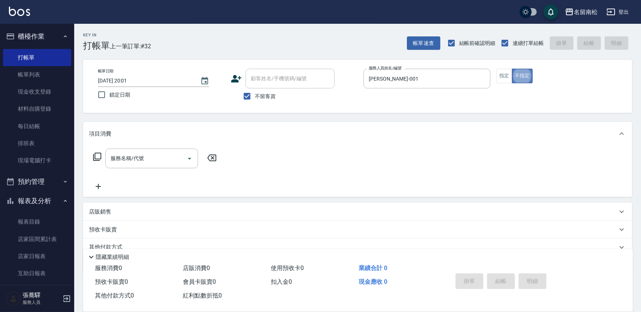
click at [516, 76] on button "不指定" at bounding box center [522, 76] width 21 height 14
click at [504, 76] on button "指定" at bounding box center [504, 76] width 16 height 14
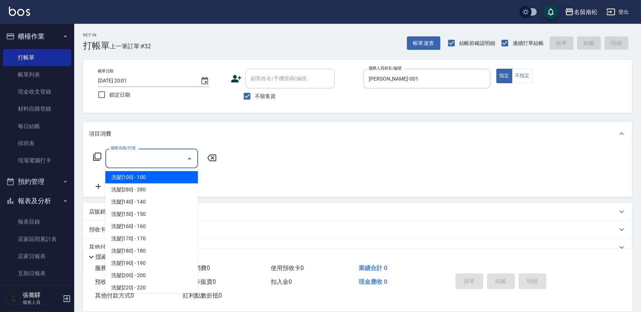
click at [141, 157] on input "服務名稱/代號" at bounding box center [146, 158] width 75 height 13
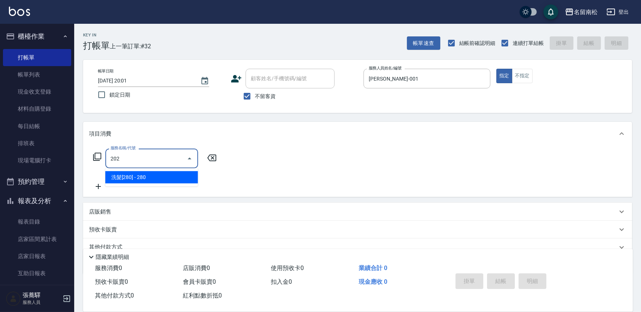
type input "洗髮[280](202)"
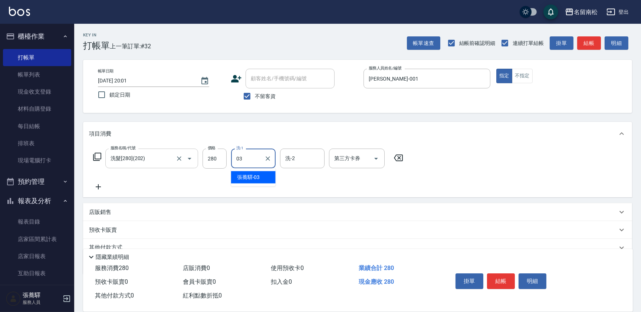
type input "[PERSON_NAME]-03"
click at [268, 158] on icon "Clear" at bounding box center [268, 158] width 4 height 4
type input "賴宥彤-10"
click at [506, 276] on button "結帳" at bounding box center [501, 281] width 28 height 16
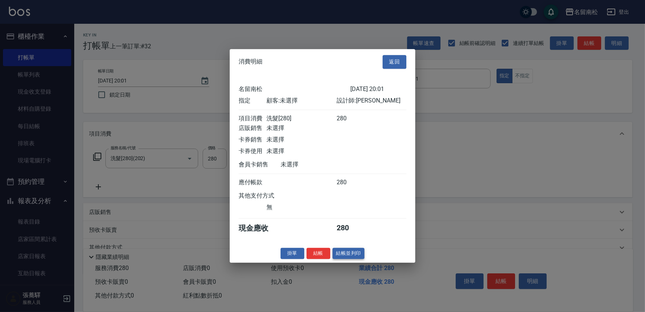
click at [360, 262] on div "消費明細 返回 名留南松 [DATE] 20:01 指定 顧客: 未選擇 設計師: [PERSON_NAME] 項目消費 洗髮[280] 280 店販銷售 未…" at bounding box center [323, 155] width 186 height 213
click at [361, 259] on button "結帳並列印" at bounding box center [348, 253] width 32 height 12
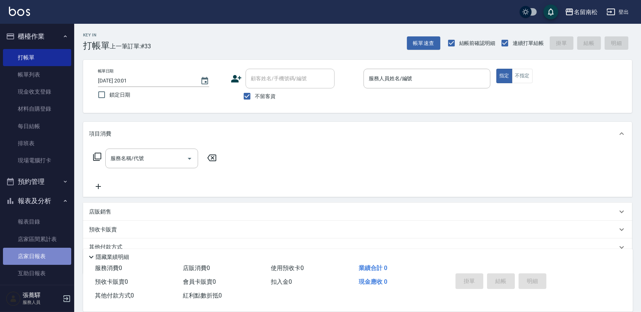
click at [56, 249] on link "店家日報表" at bounding box center [37, 255] width 68 height 17
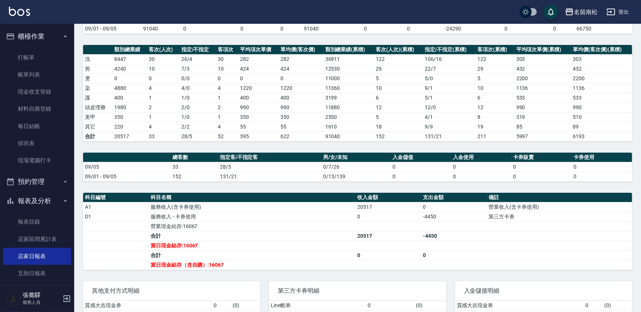
scroll to position [86, 0]
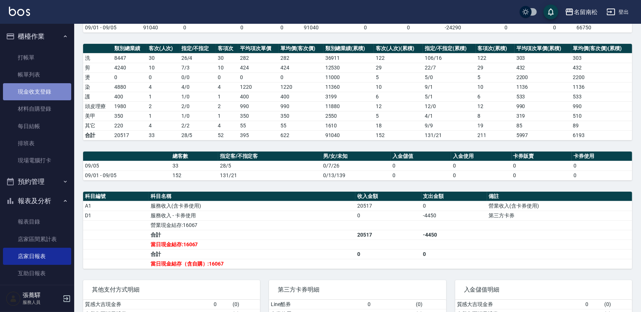
click at [47, 91] on link "現金收支登錄" at bounding box center [37, 91] width 68 height 17
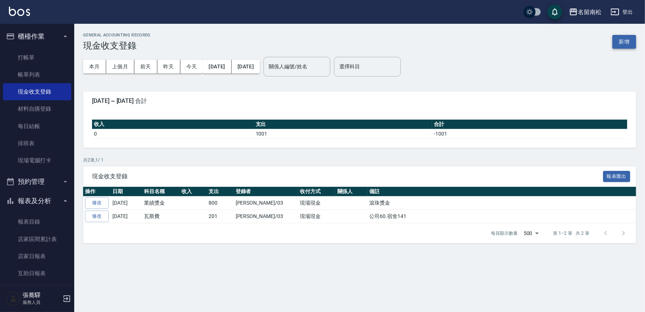
click at [619, 41] on button "新增" at bounding box center [624, 42] width 24 height 14
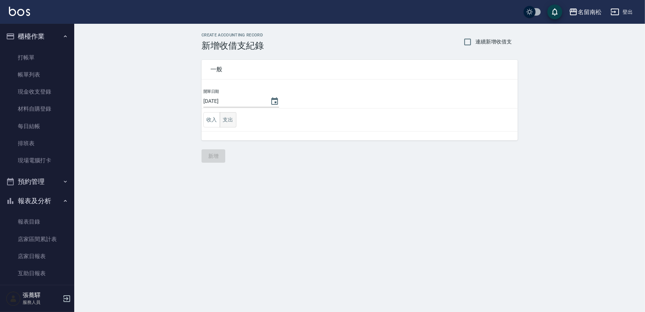
click at [227, 120] on button "支出" at bounding box center [228, 119] width 17 height 15
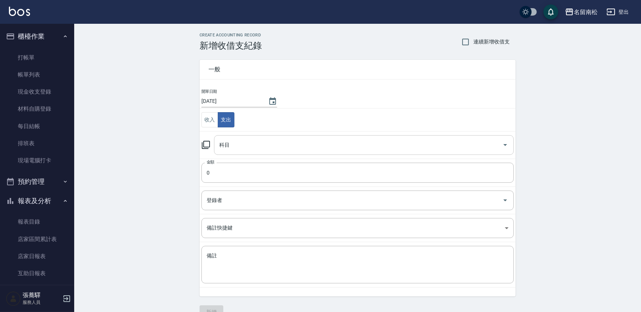
click at [255, 144] on input "科目" at bounding box center [358, 144] width 282 height 13
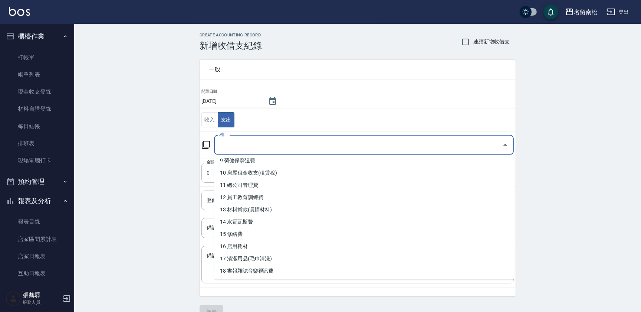
scroll to position [114, 0]
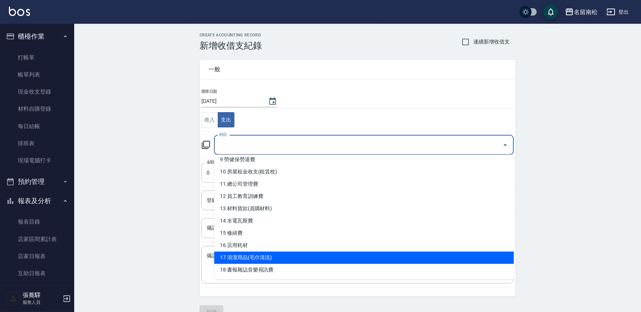
click at [265, 256] on li "17 清潔用品(毛巾清洗)" at bounding box center [364, 257] width 300 height 12
type input "17 清潔用品(毛巾清洗)"
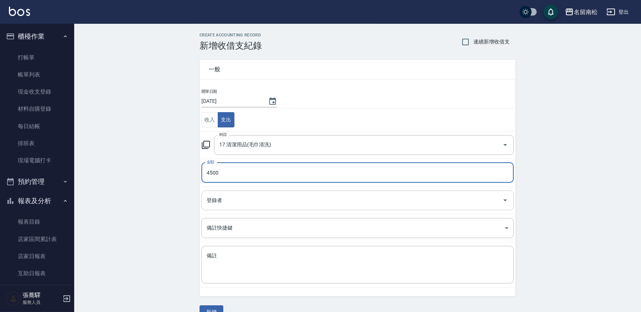
click at [247, 208] on div "登錄者" at bounding box center [357, 200] width 312 height 20
type input "4500"
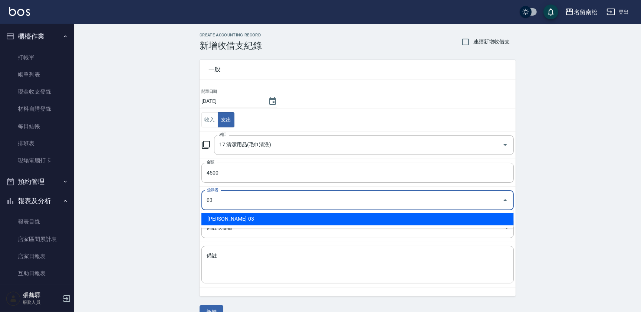
type input "[PERSON_NAME]-03"
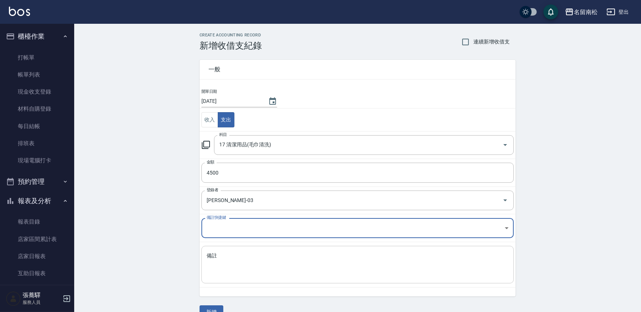
click at [233, 256] on textarea "備註" at bounding box center [358, 264] width 302 height 25
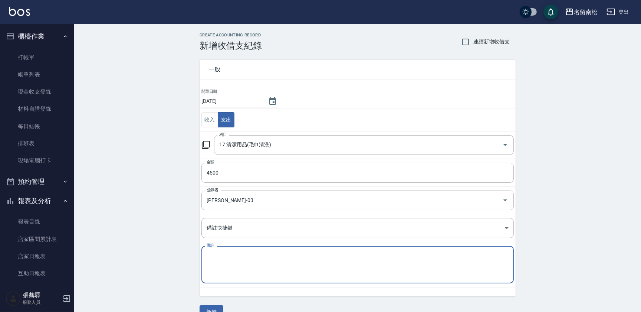
type textarea "a"
type textarea "ㄓ"
type textarea "毛巾"
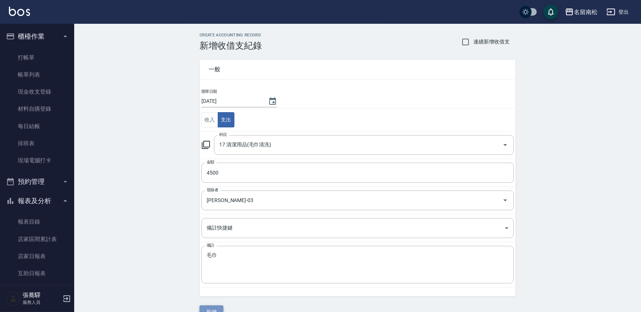
click at [215, 306] on button "新增" at bounding box center [212, 312] width 24 height 14
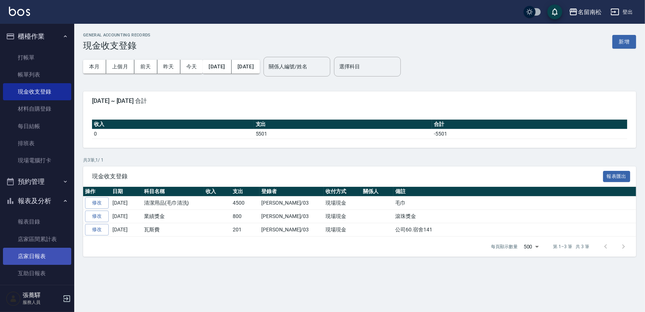
click at [37, 260] on link "店家日報表" at bounding box center [37, 255] width 68 height 17
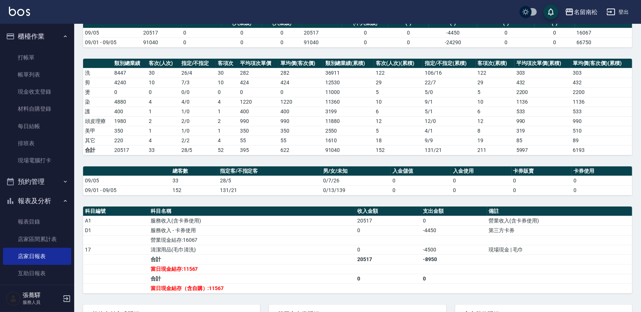
scroll to position [79, 0]
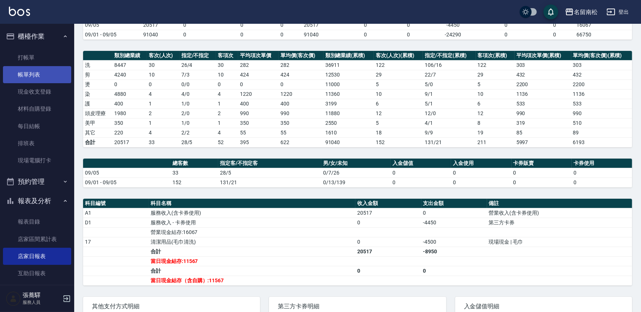
click at [44, 77] on link "帳單列表" at bounding box center [37, 74] width 68 height 17
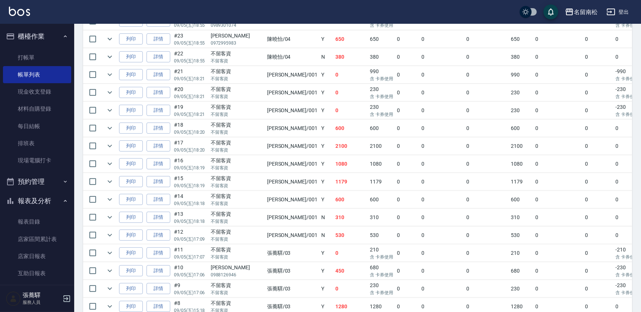
scroll to position [394, 0]
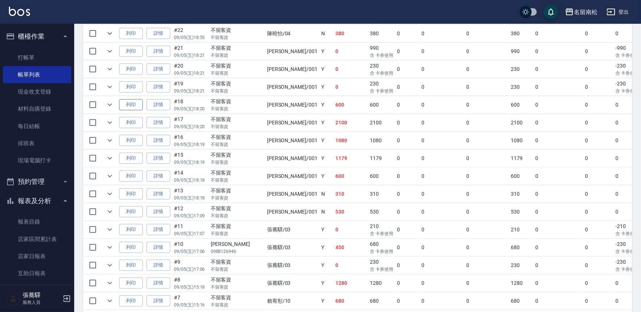
click at [135, 105] on button "列印" at bounding box center [131, 105] width 24 height 12
click at [48, 254] on link "店家日報表" at bounding box center [37, 255] width 68 height 17
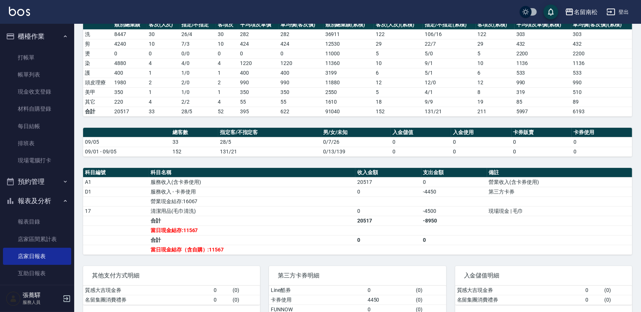
scroll to position [115, 0]
